Goal: Task Accomplishment & Management: Manage account settings

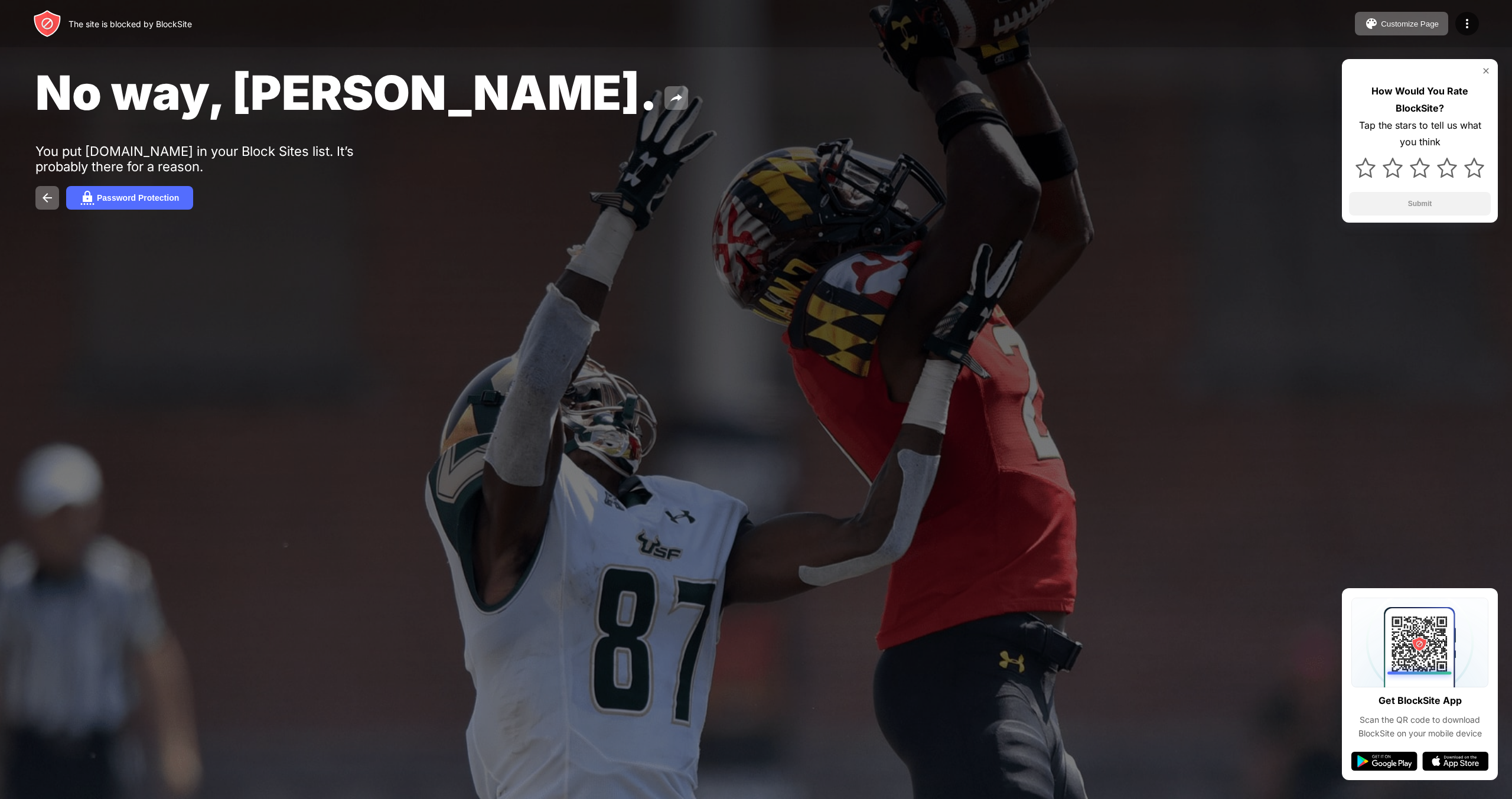
click at [1447, 22] on html "The site is blocked by BlockSite Customize Page Edit Block List Redirect Custom…" at bounding box center [756, 399] width 1512 height 799
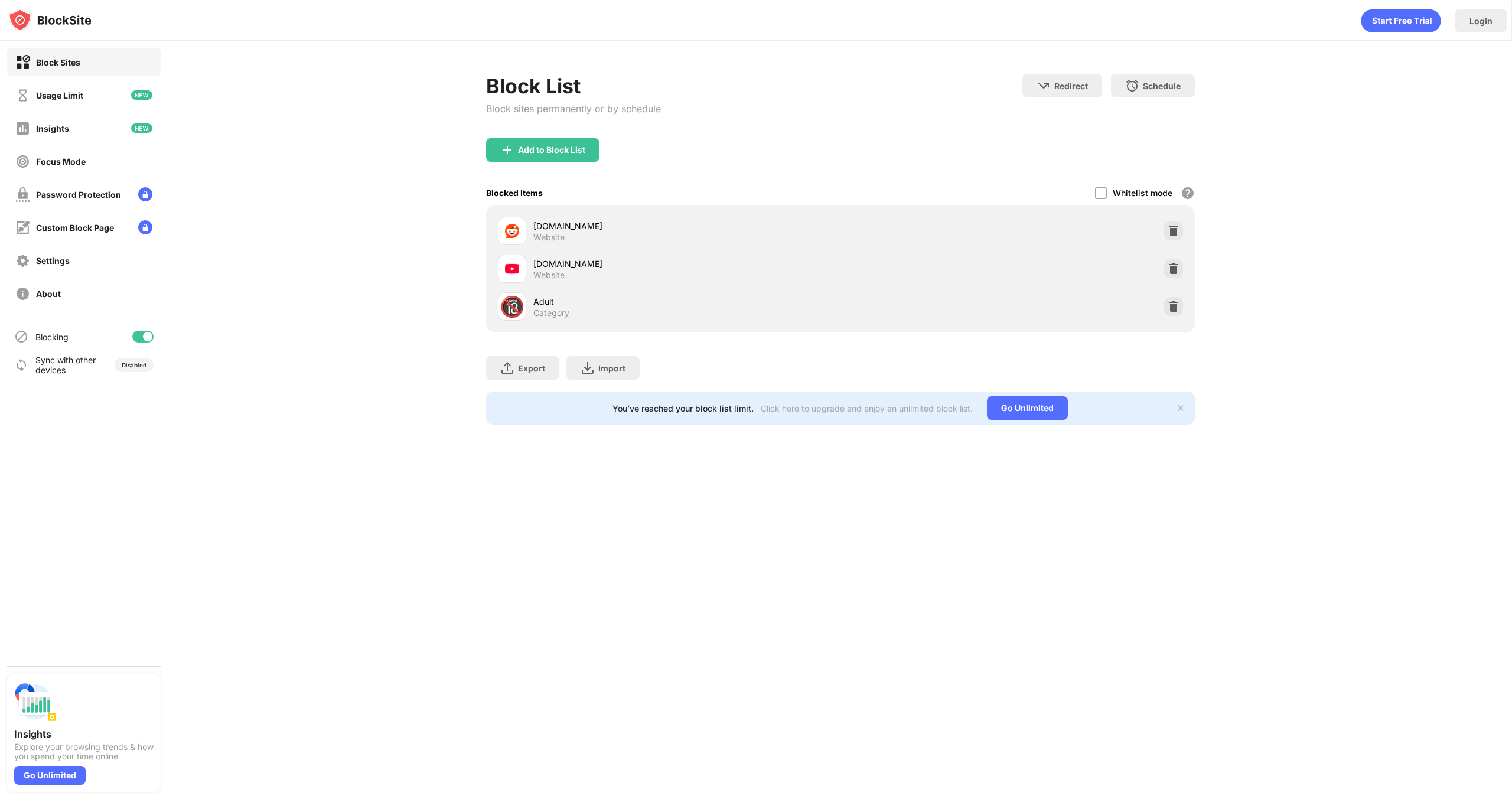
click at [146, 339] on div at bounding box center [147, 337] width 10 height 10
